Goal: Navigation & Orientation: Find specific page/section

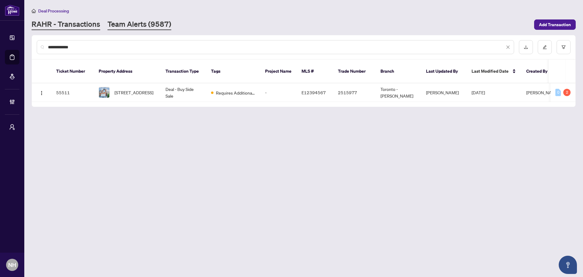
click at [116, 19] on link "Team Alerts (9587)" at bounding box center [140, 24] width 64 height 11
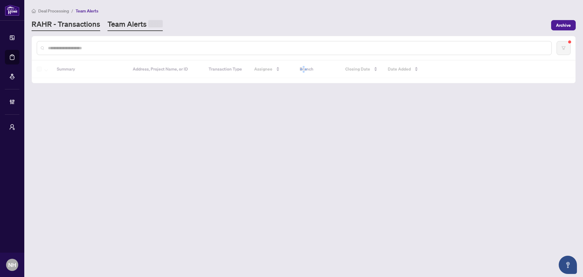
click at [44, 26] on link "RAHR - Transactions" at bounding box center [66, 25] width 69 height 12
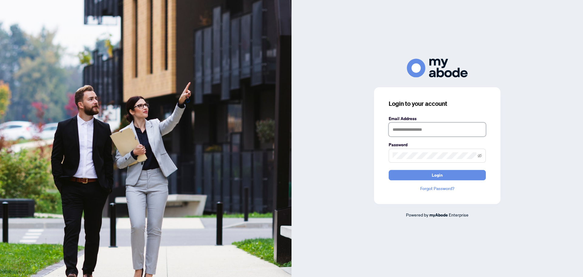
type input "**********"
click at [476, 177] on button "Login" at bounding box center [437, 175] width 97 height 10
